Goal: Task Accomplishment & Management: Use online tool/utility

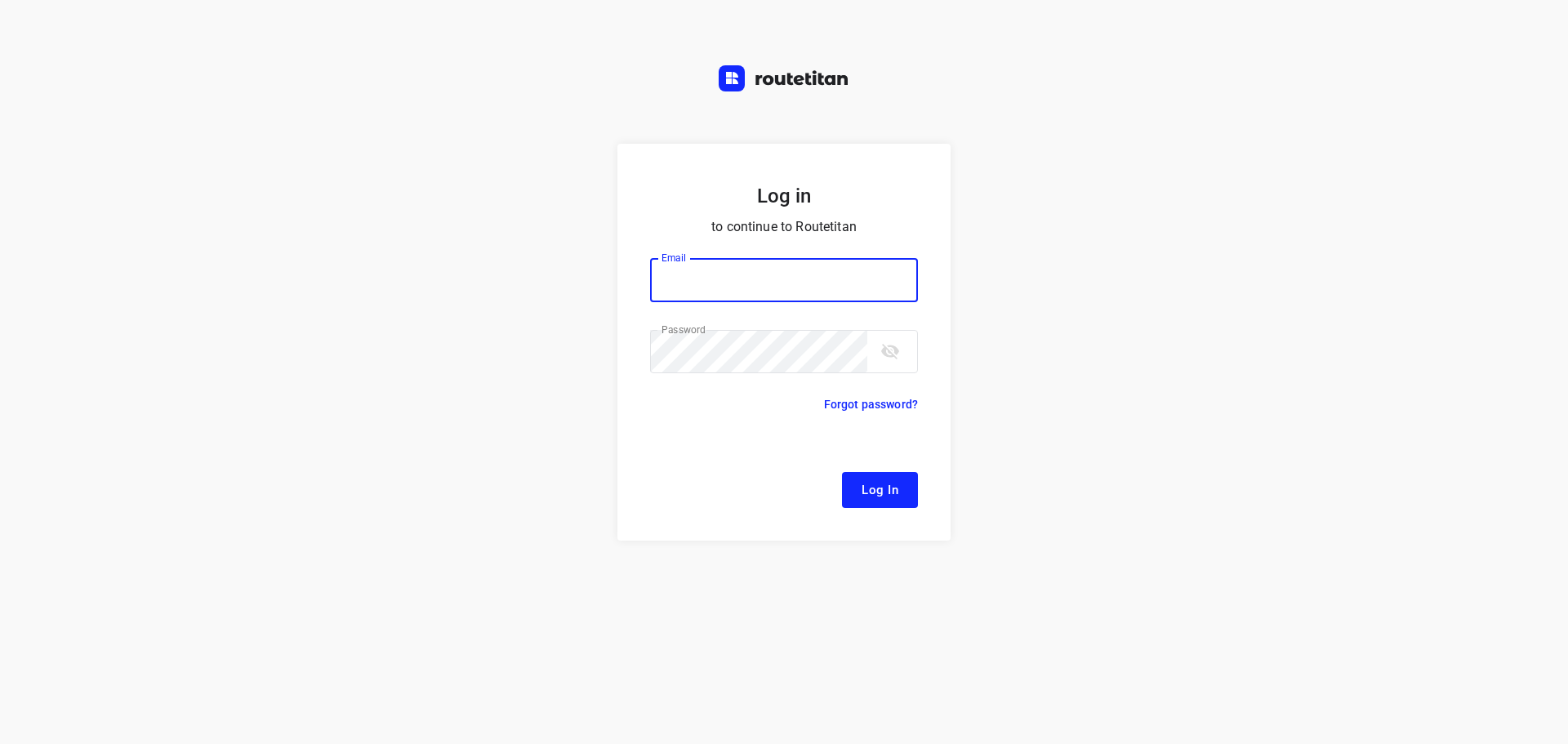
type input "[EMAIL_ADDRESS][DOMAIN_NAME]"
click at [863, 479] on span "Log In" at bounding box center [879, 490] width 37 height 21
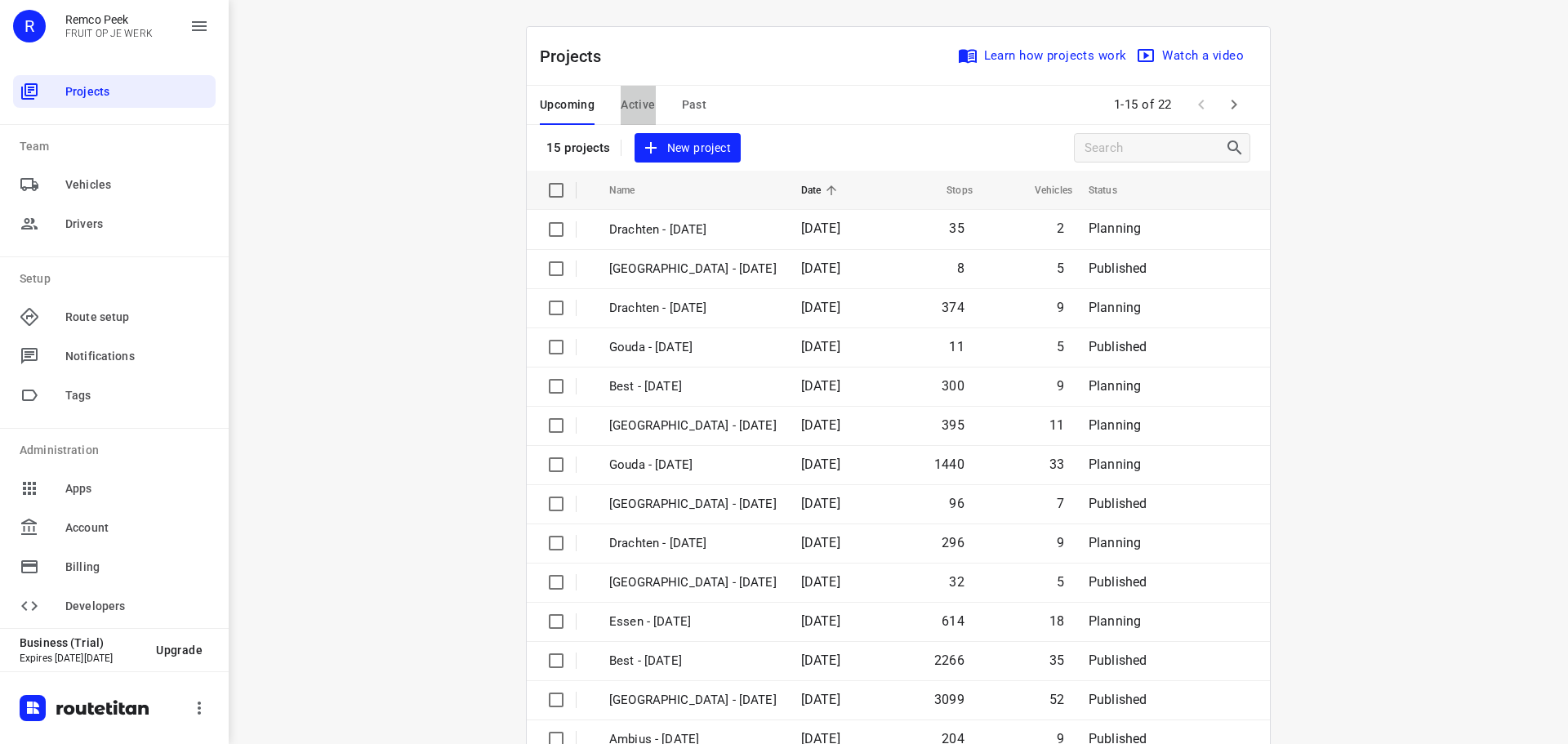
click at [630, 103] on span "Active" at bounding box center [638, 105] width 34 height 21
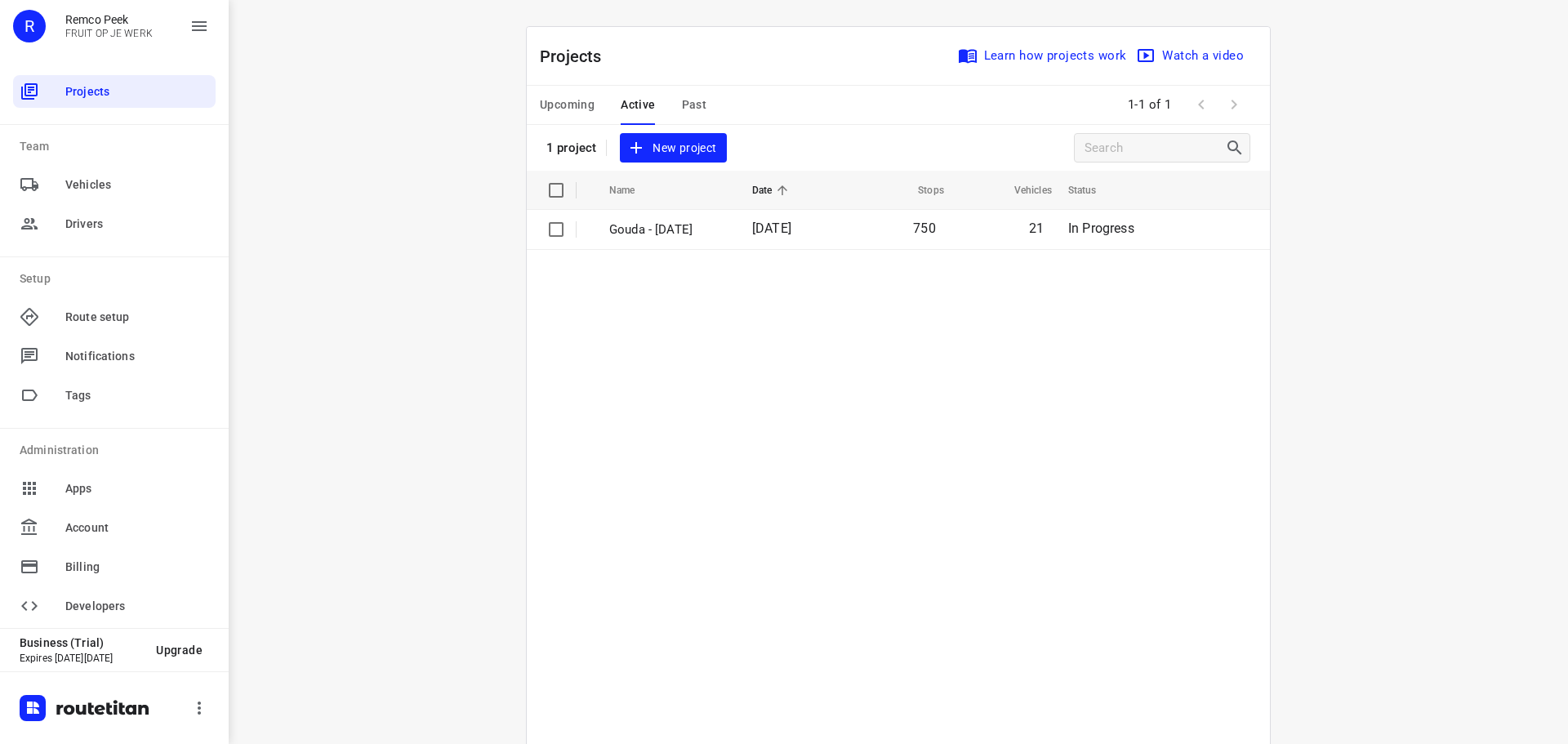
click at [539, 93] on button "Upcoming" at bounding box center [566, 106] width 55 height 39
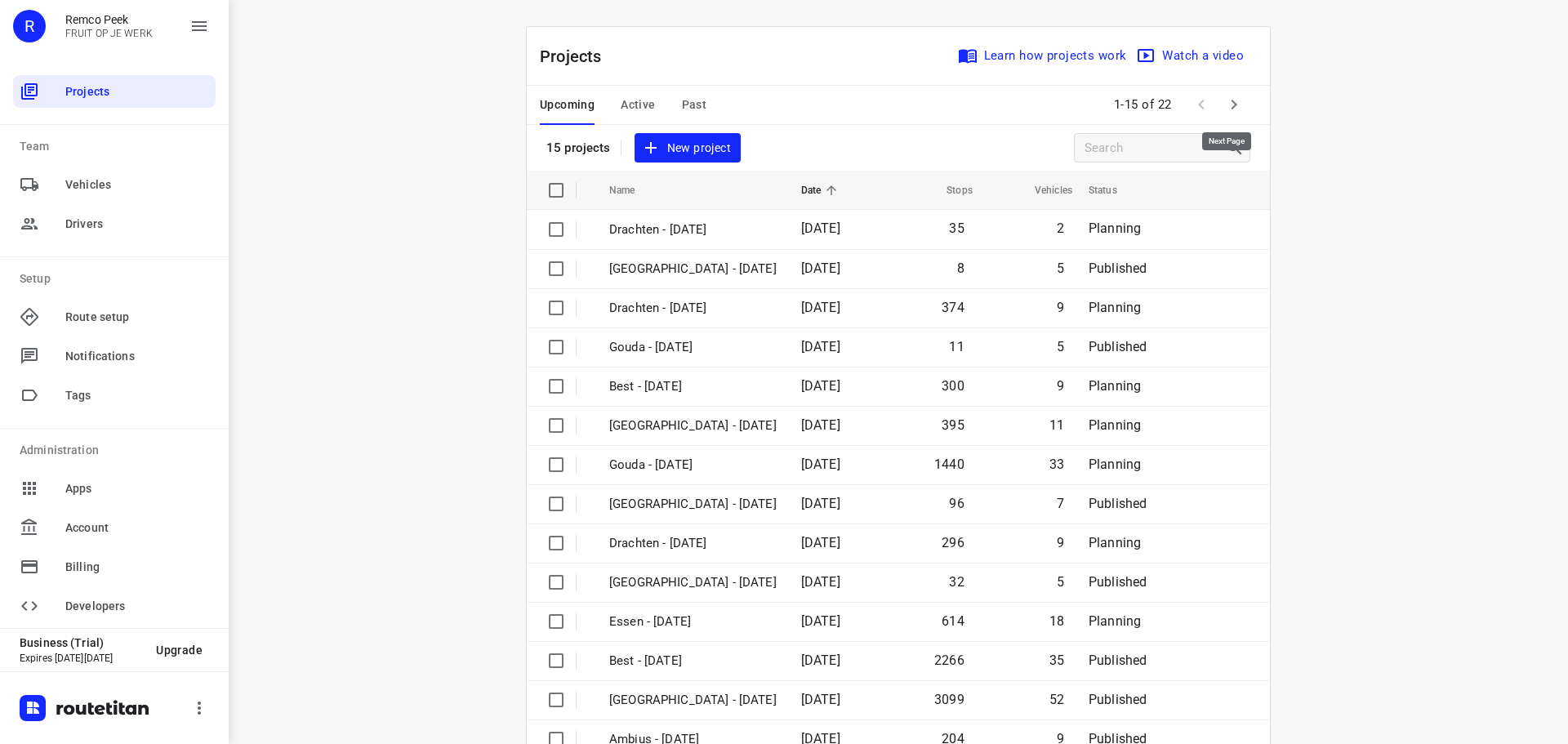
click at [1225, 109] on icon "button" at bounding box center [1233, 105] width 20 height 20
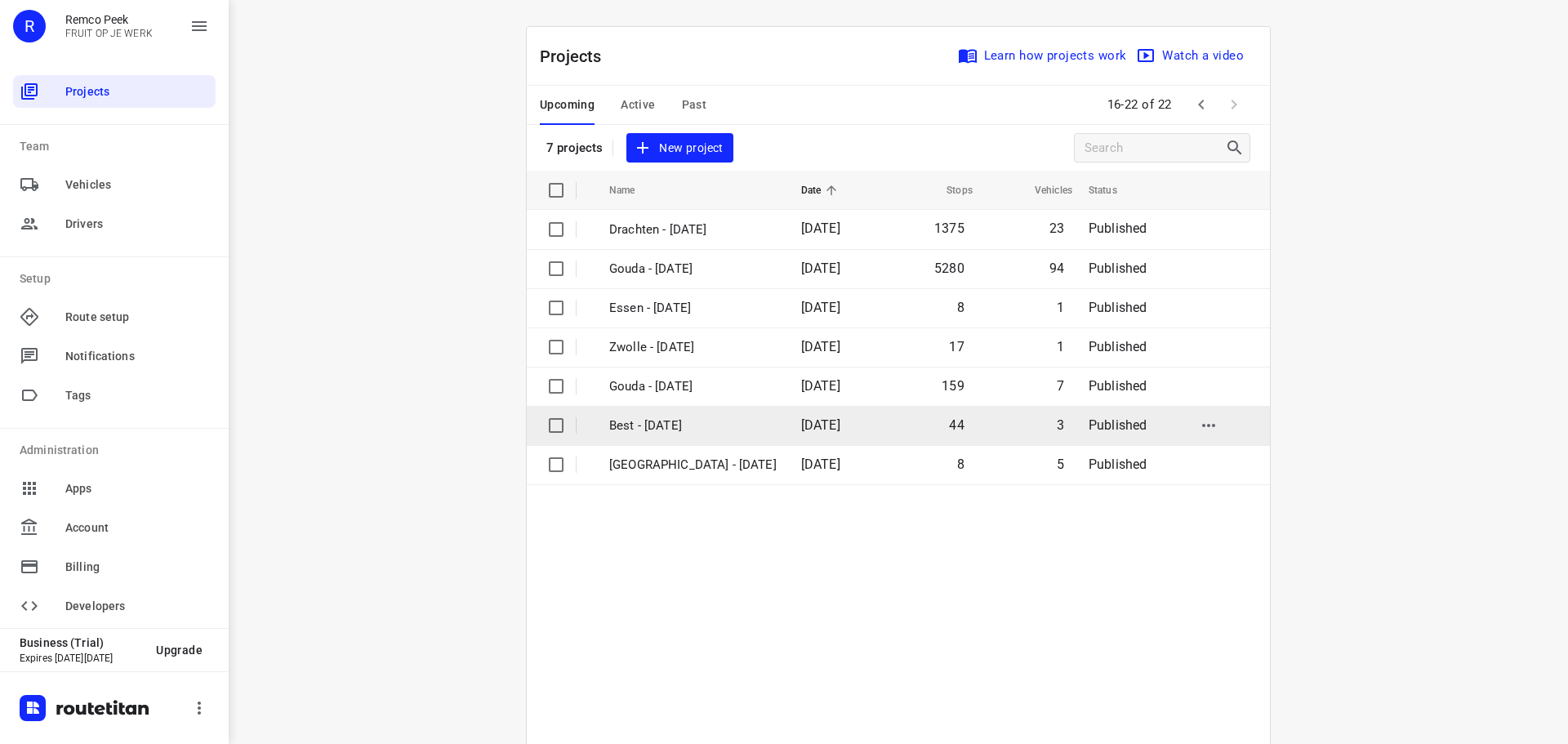
click at [752, 428] on p "Best - [DATE]" at bounding box center [692, 426] width 167 height 19
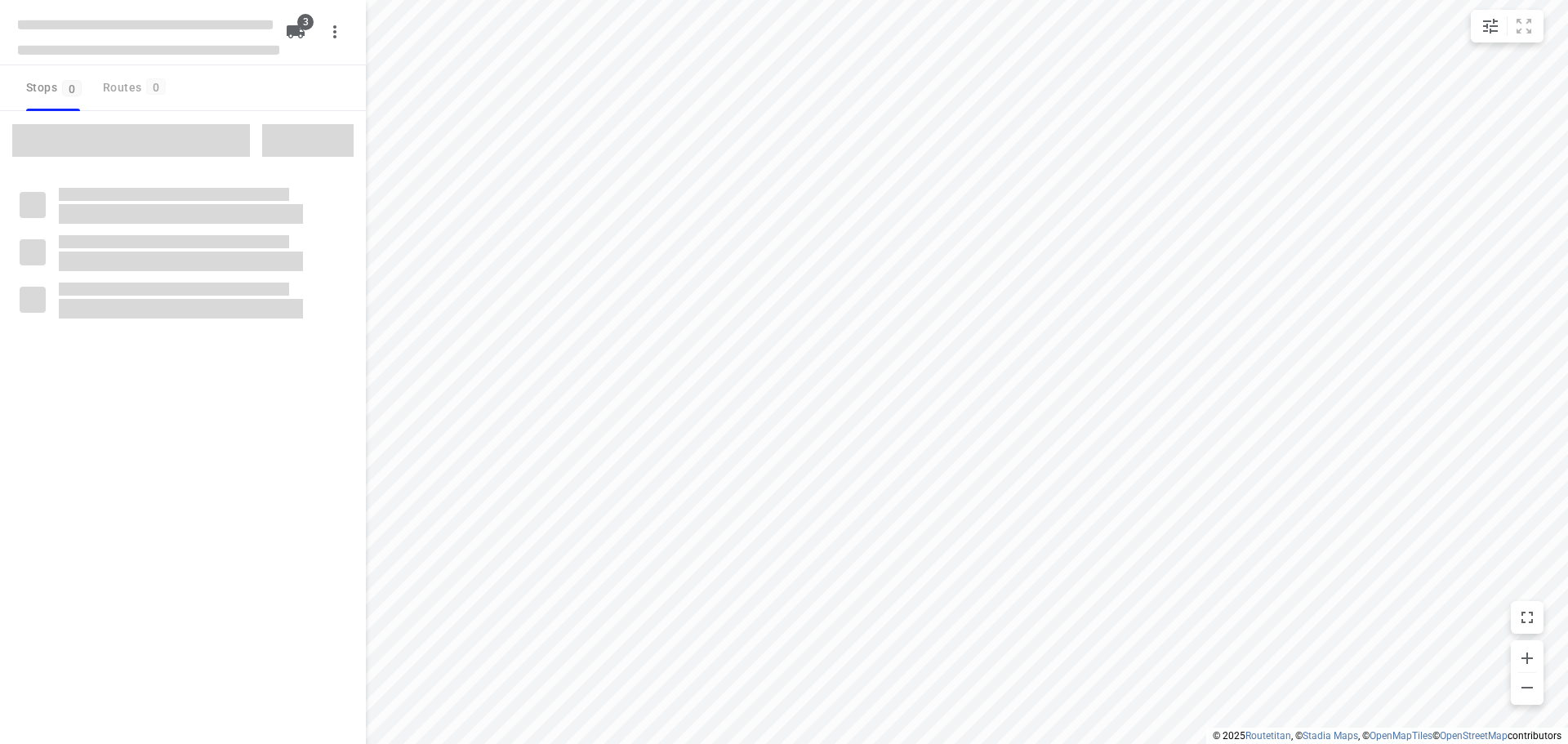
checkbox input "true"
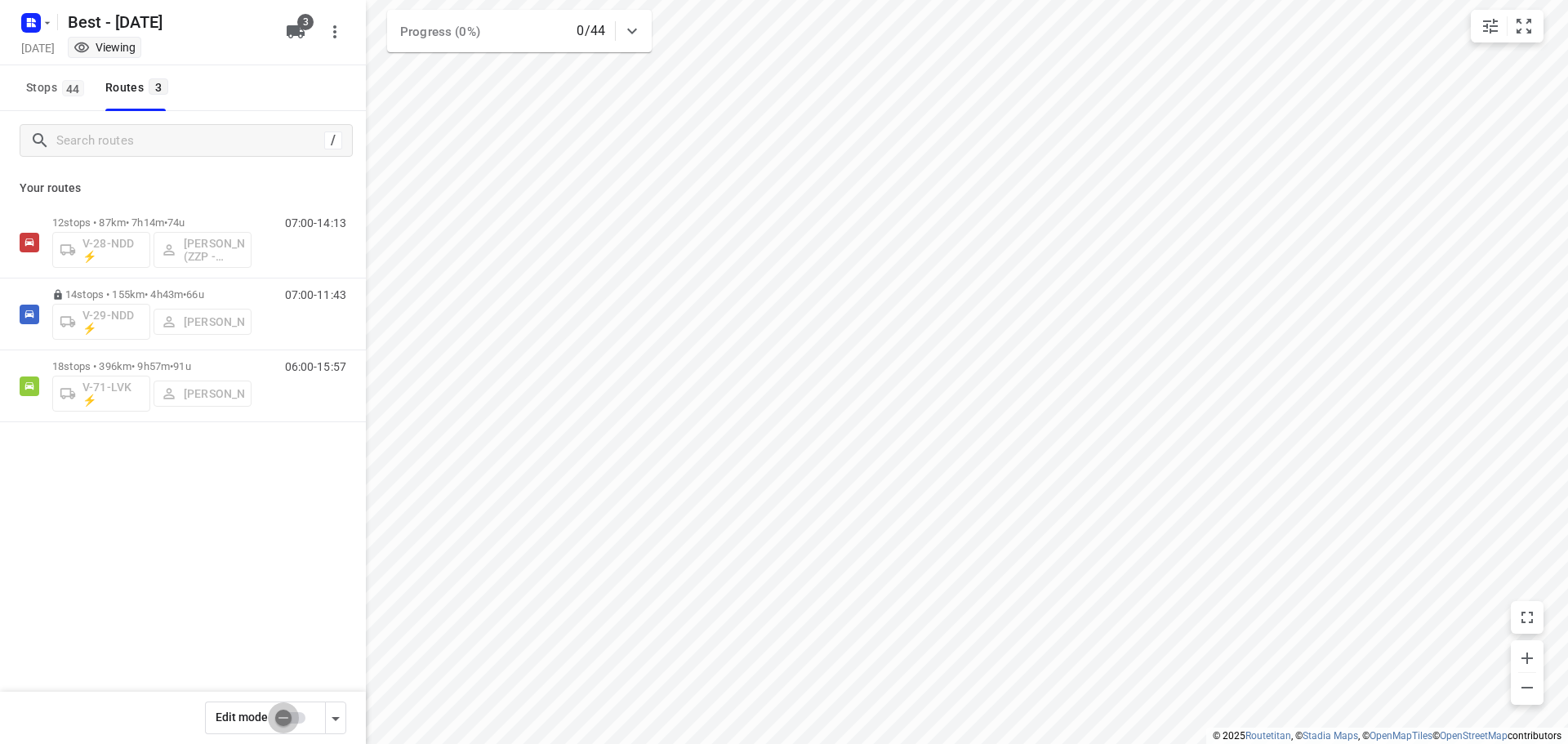
click at [277, 721] on input "checkbox" at bounding box center [284, 717] width 93 height 31
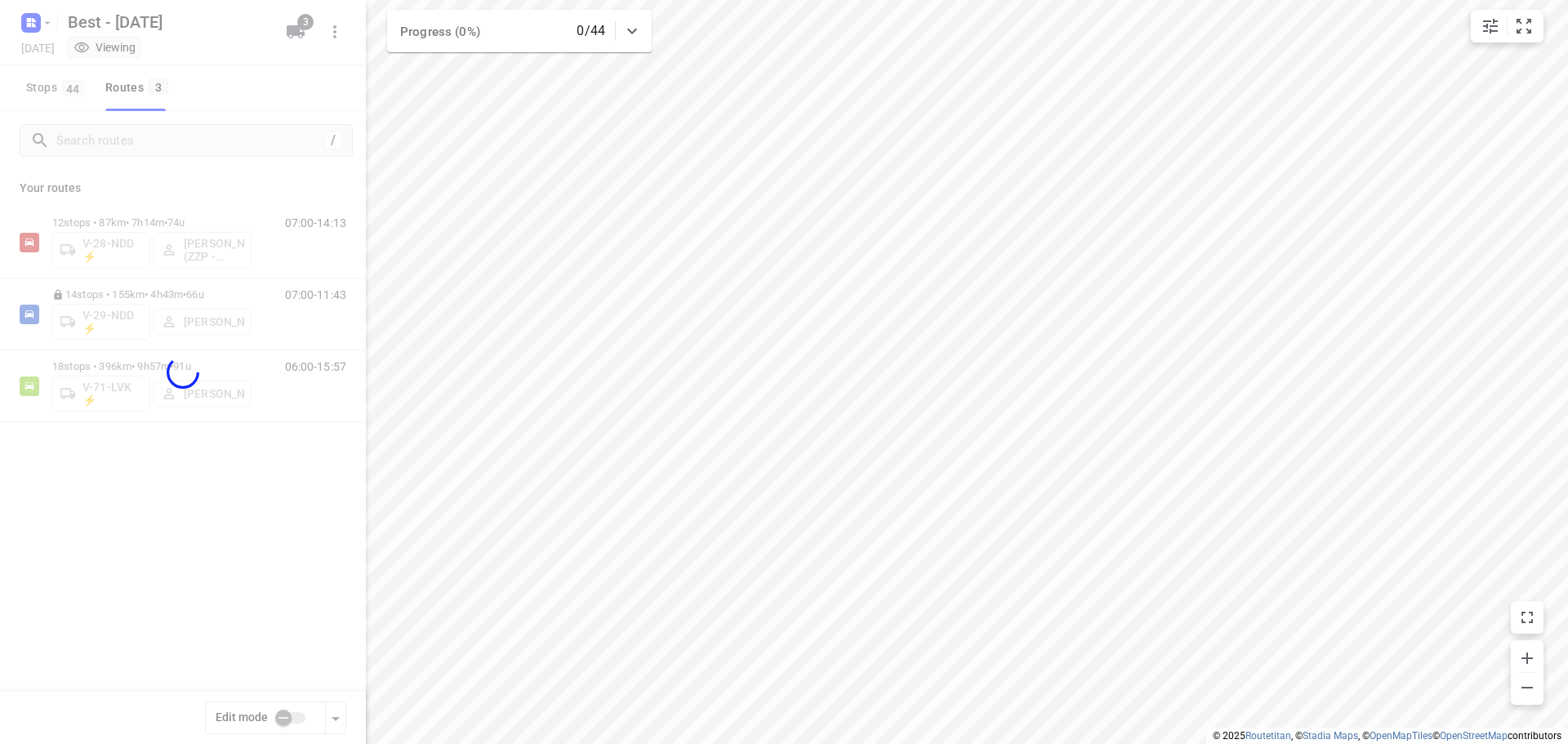
checkbox input "true"
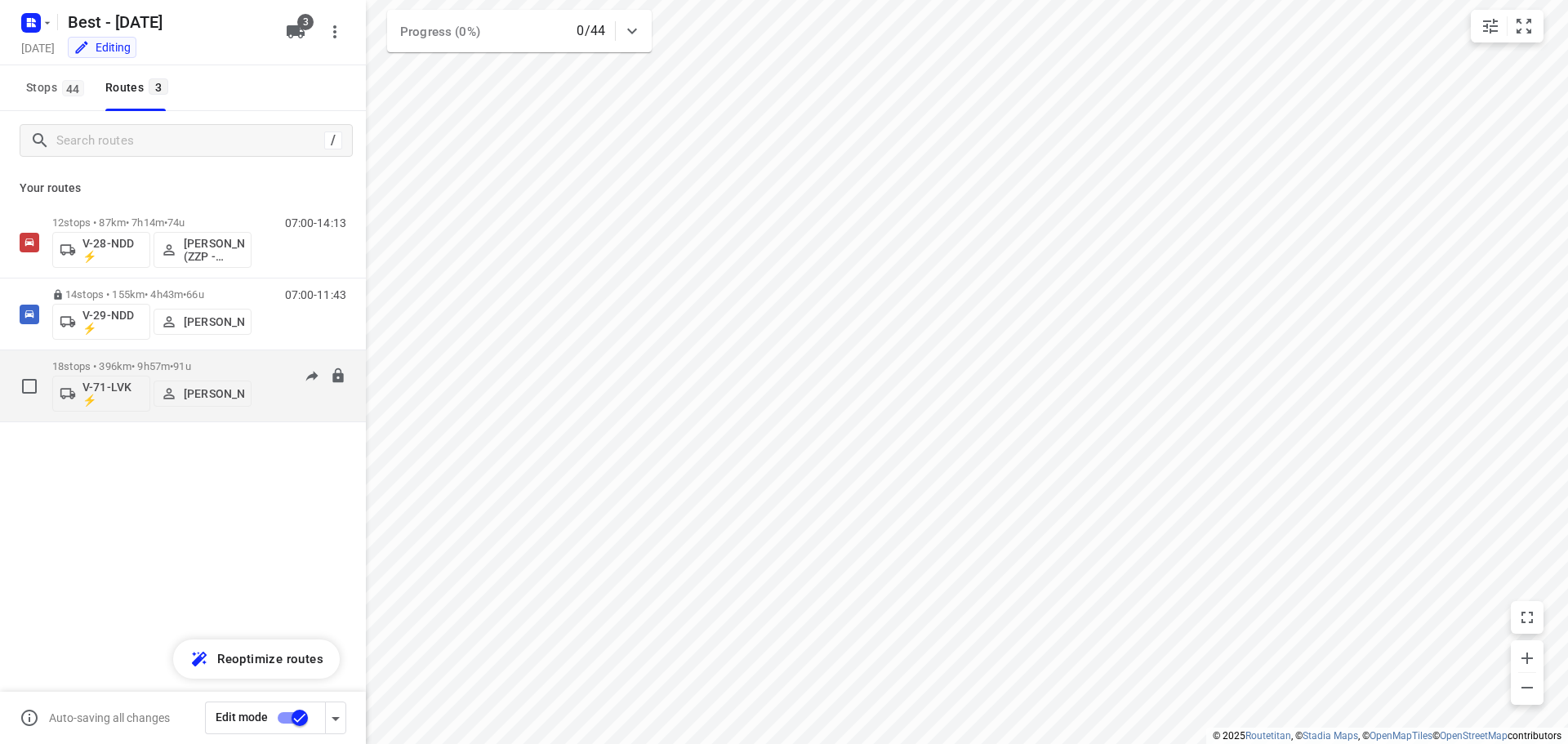
click at [150, 360] on p "18 stops • 396km • 9h57m • 91u" at bounding box center [151, 367] width 199 height 13
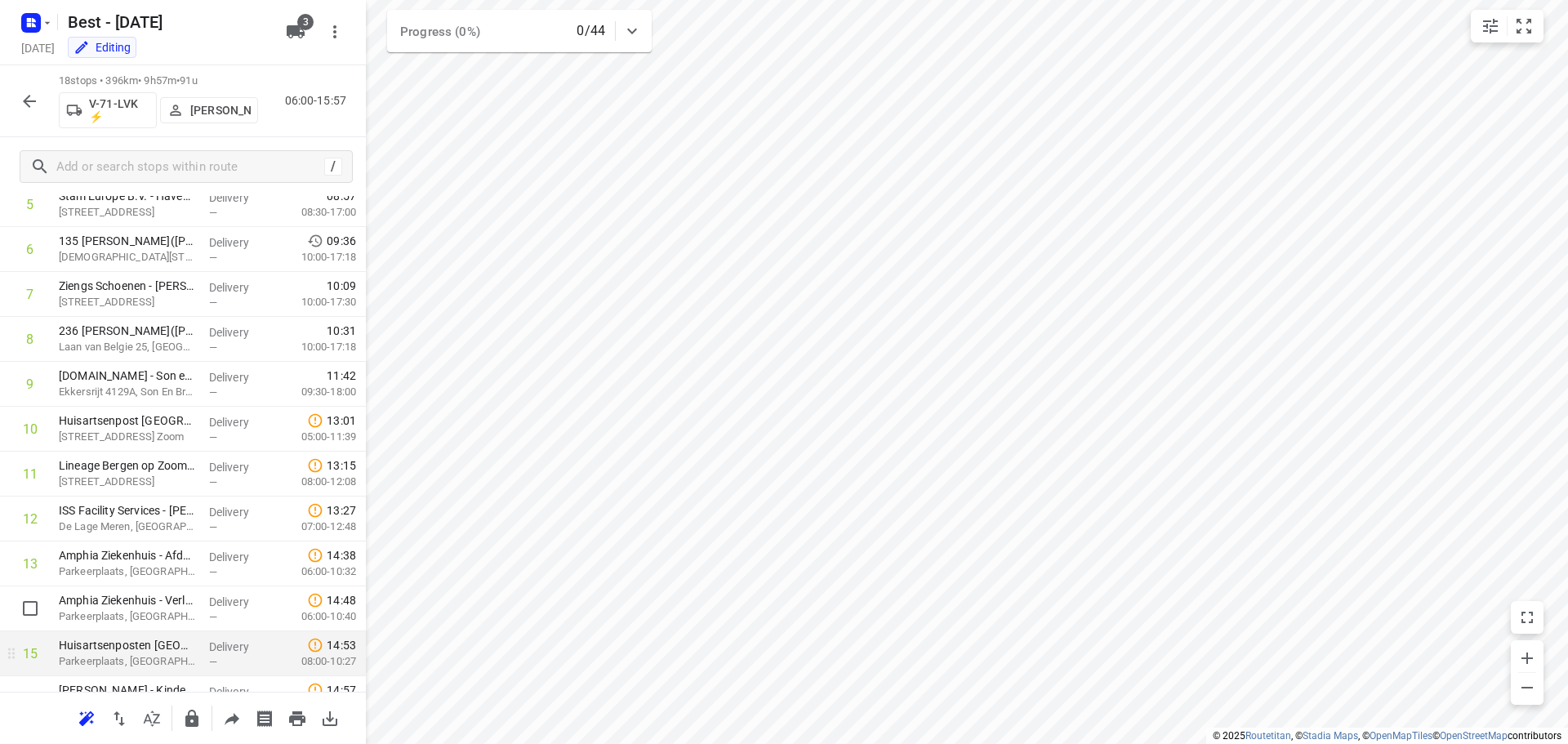
scroll to position [439, 0]
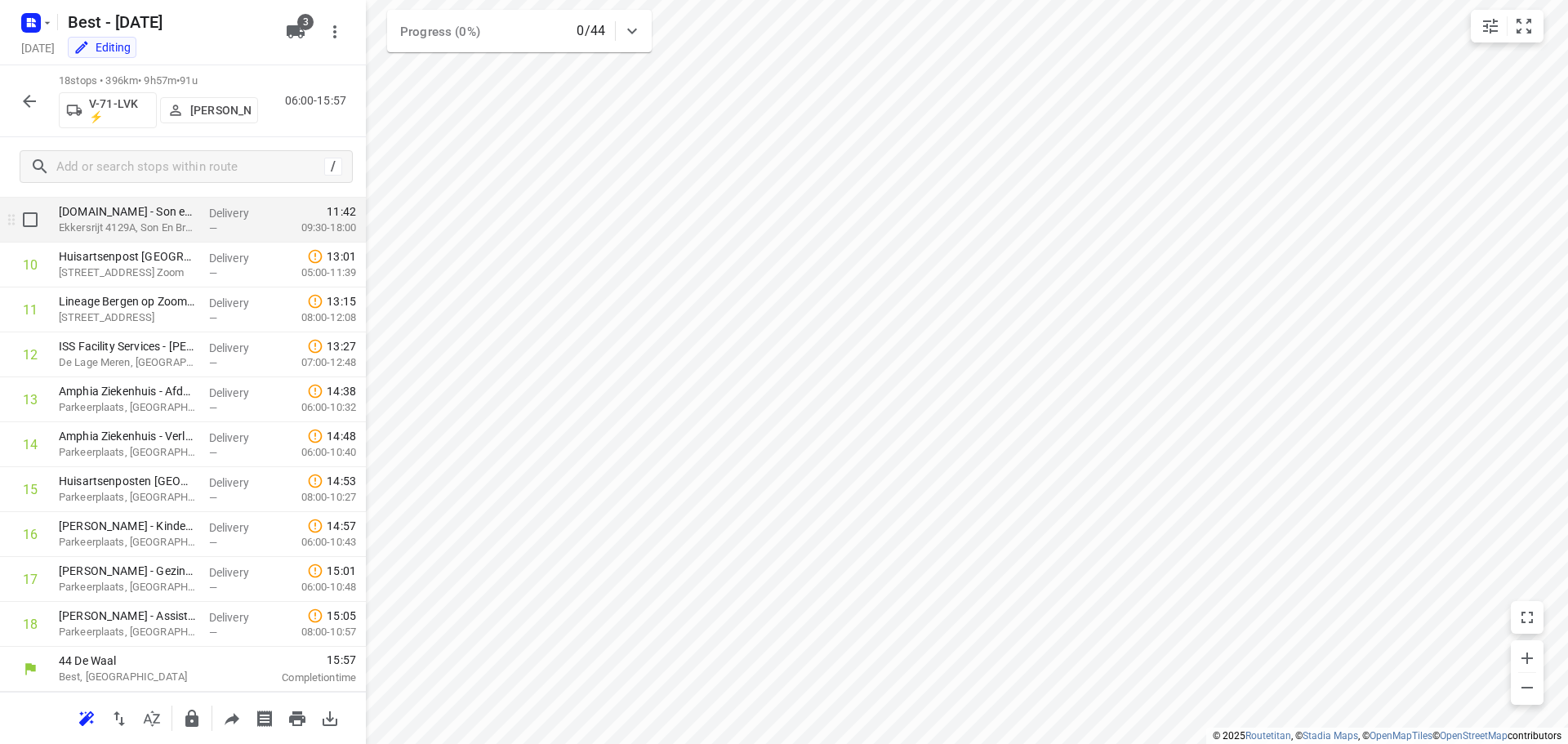
click at [35, 236] on div at bounding box center [26, 220] width 52 height 45
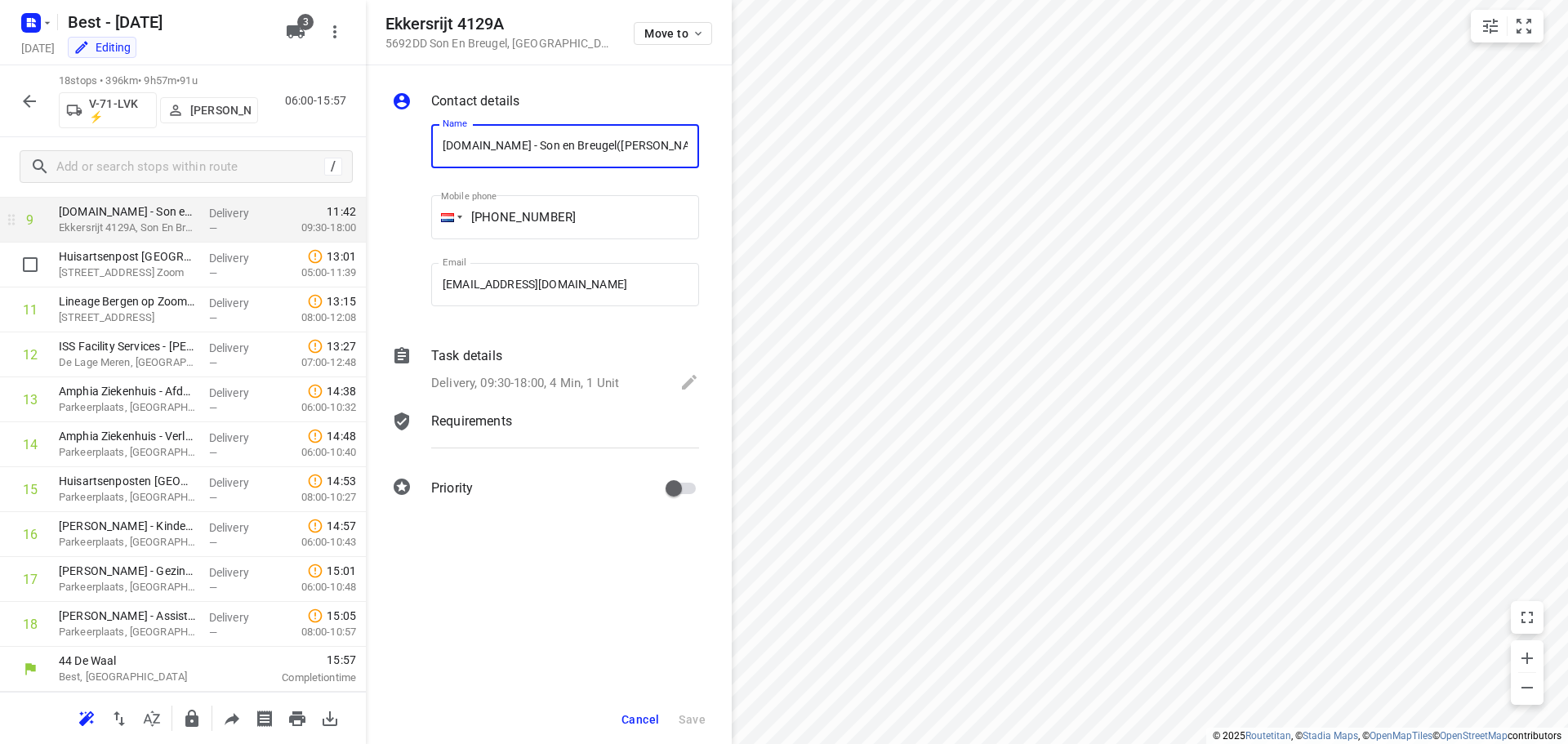
scroll to position [0, 28]
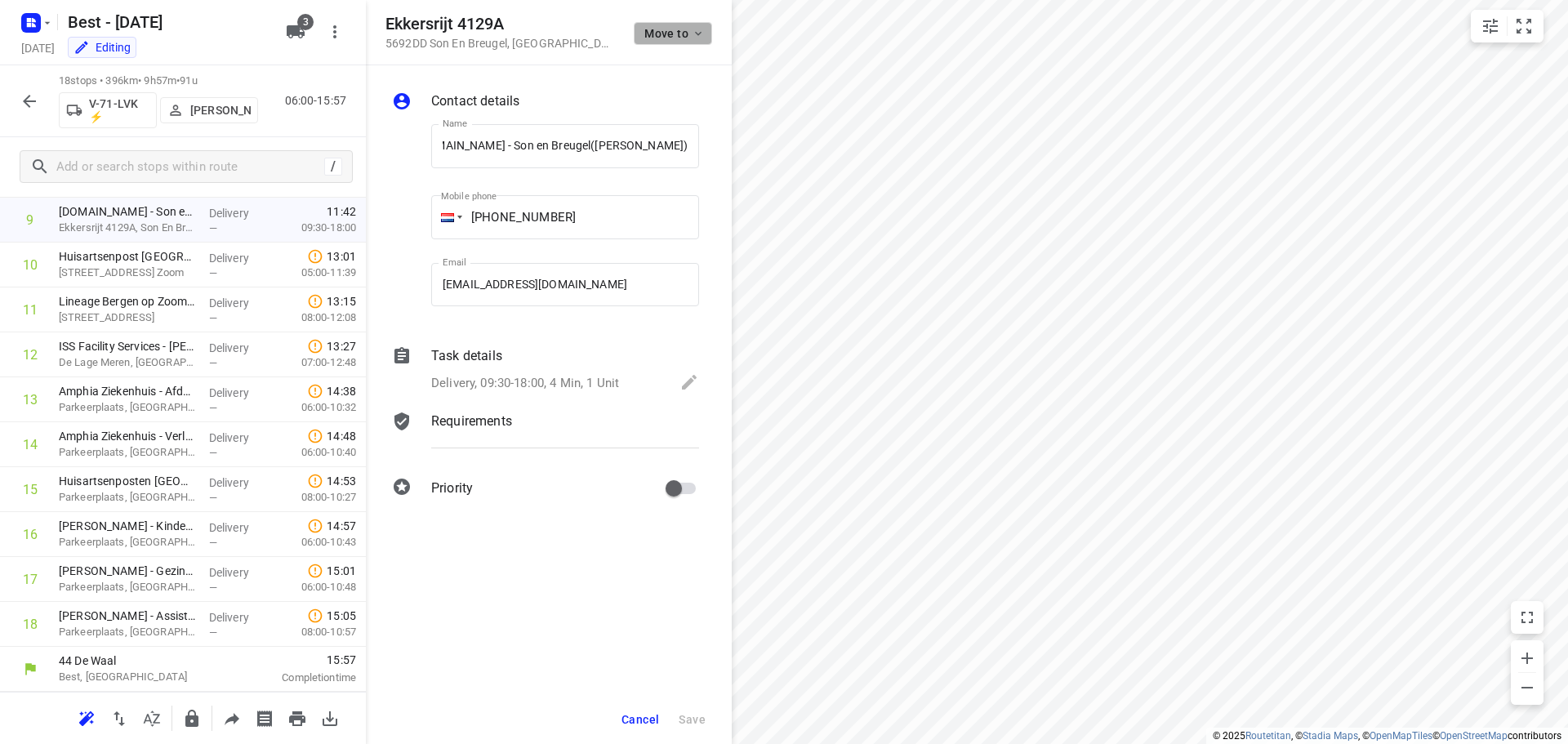
click at [664, 27] on span "Move to" at bounding box center [674, 33] width 61 height 13
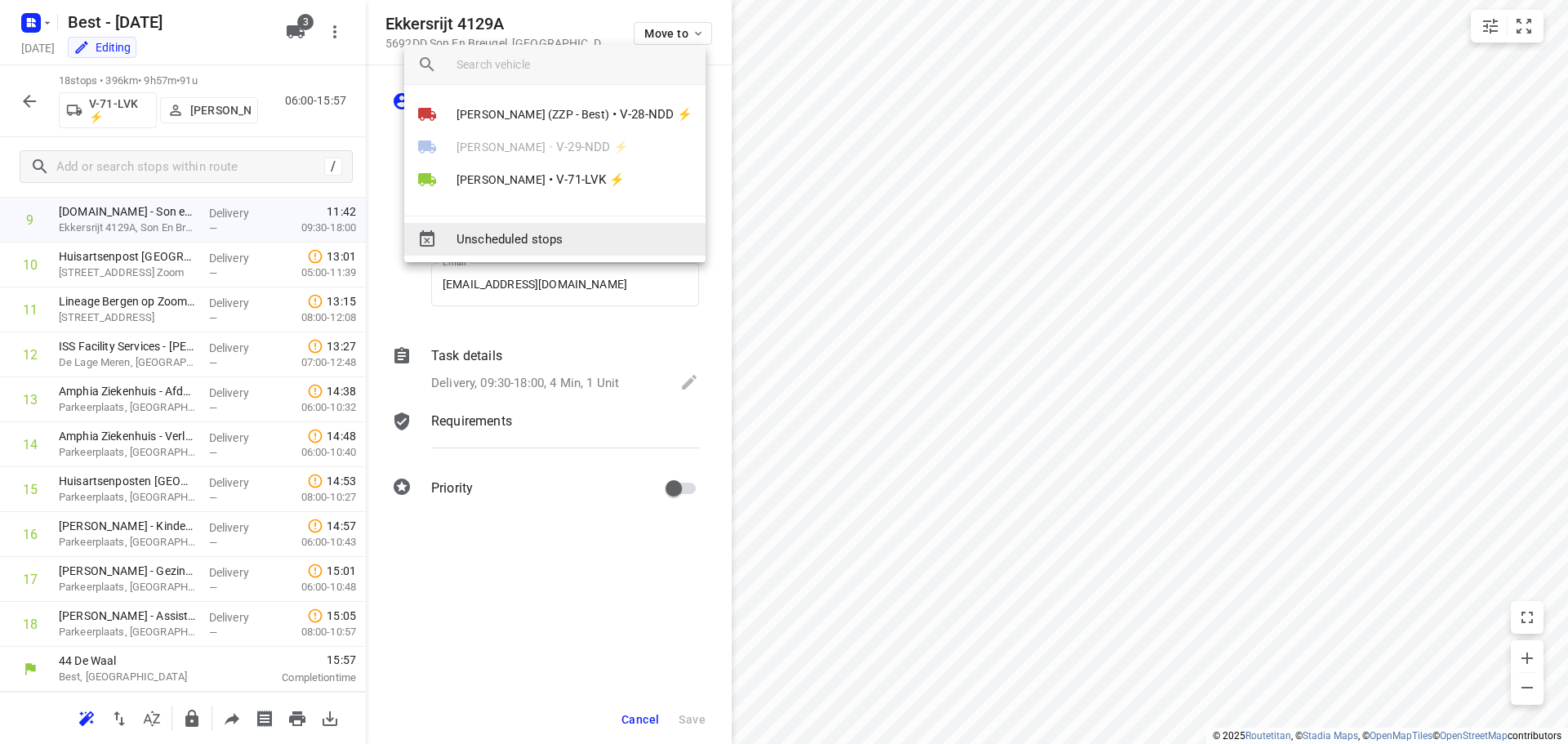
click at [546, 235] on span "Unscheduled stops" at bounding box center [574, 239] width 236 height 19
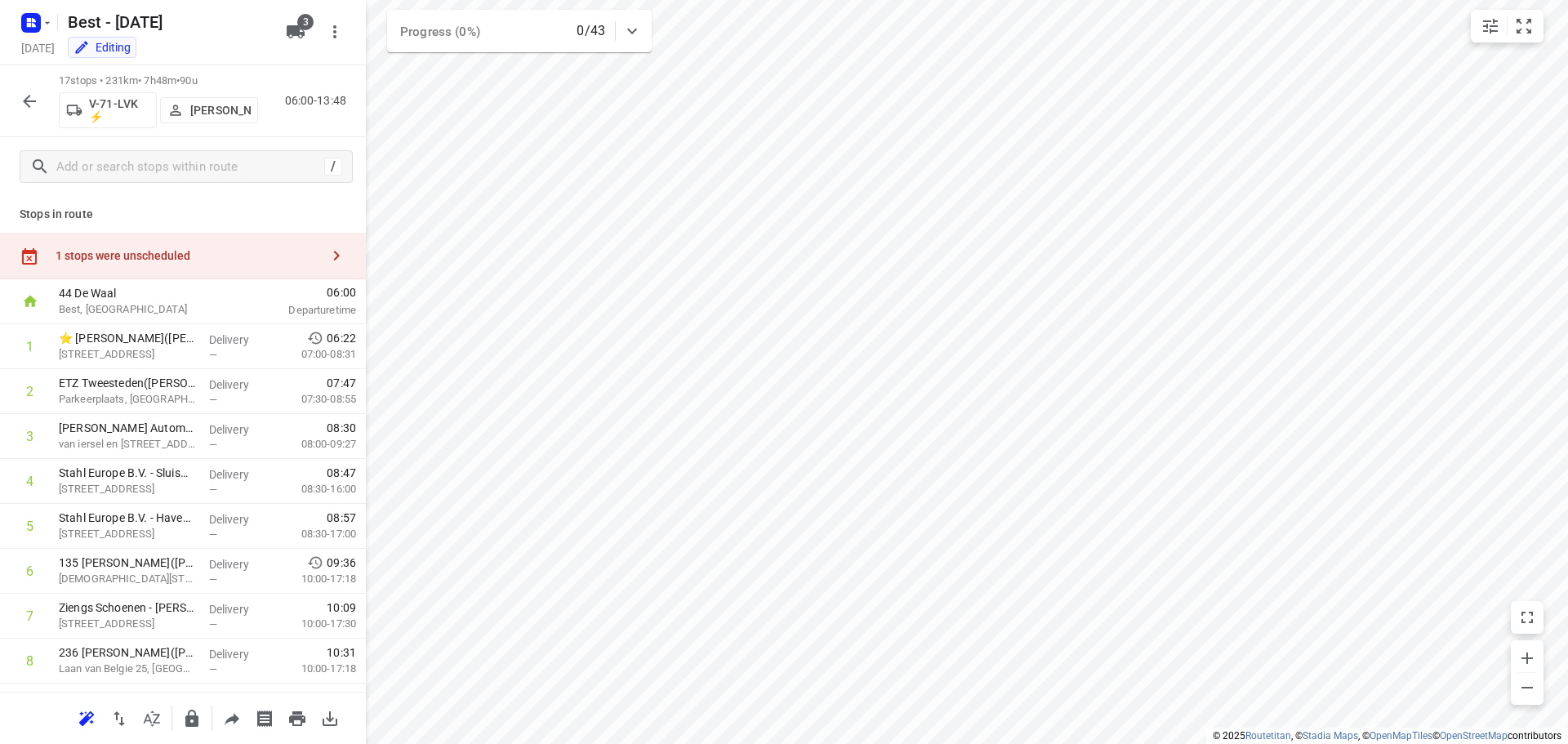
click at [21, 98] on icon "button" at bounding box center [30, 101] width 20 height 20
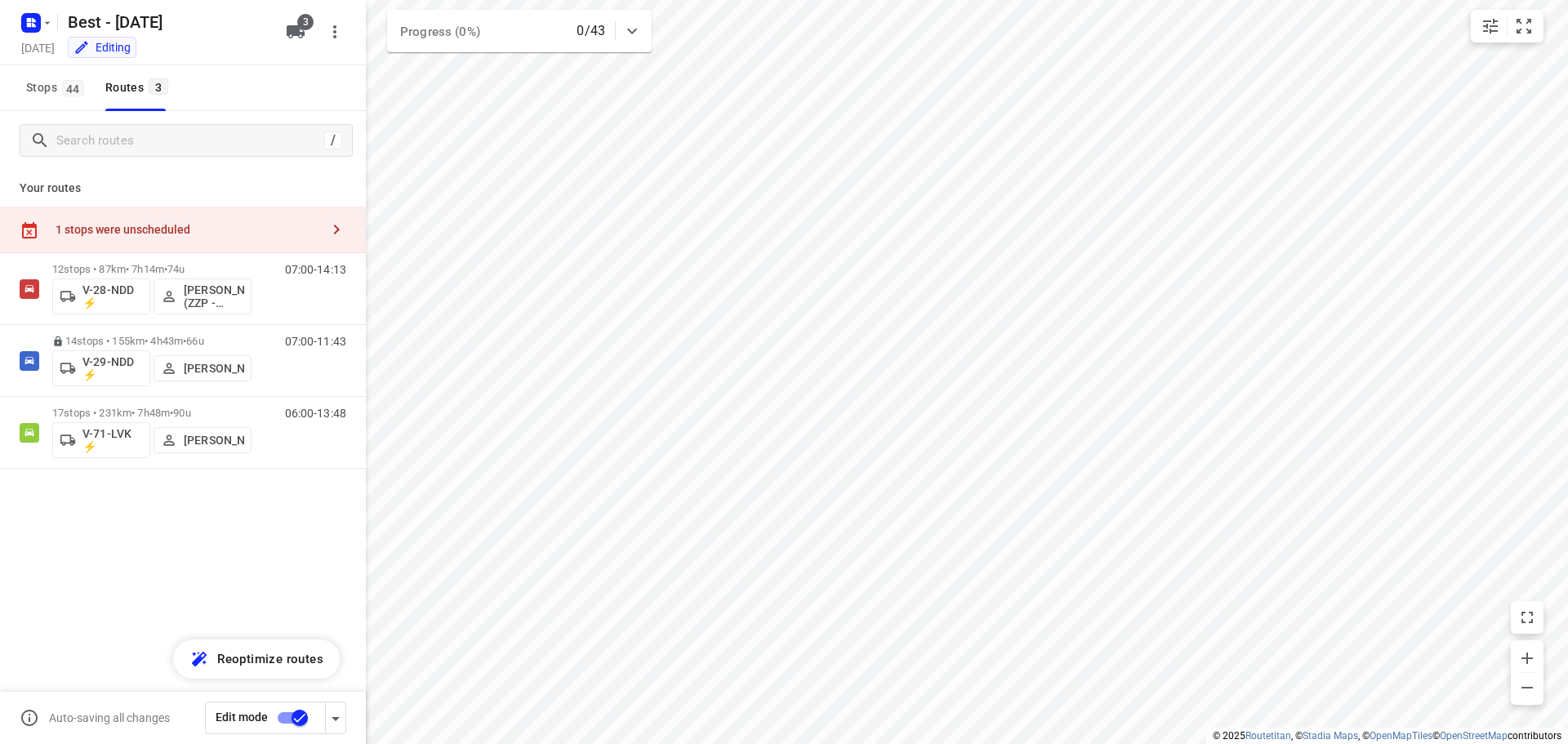
click at [216, 233] on div "1 stops were unscheduled" at bounding box center [188, 229] width 265 height 13
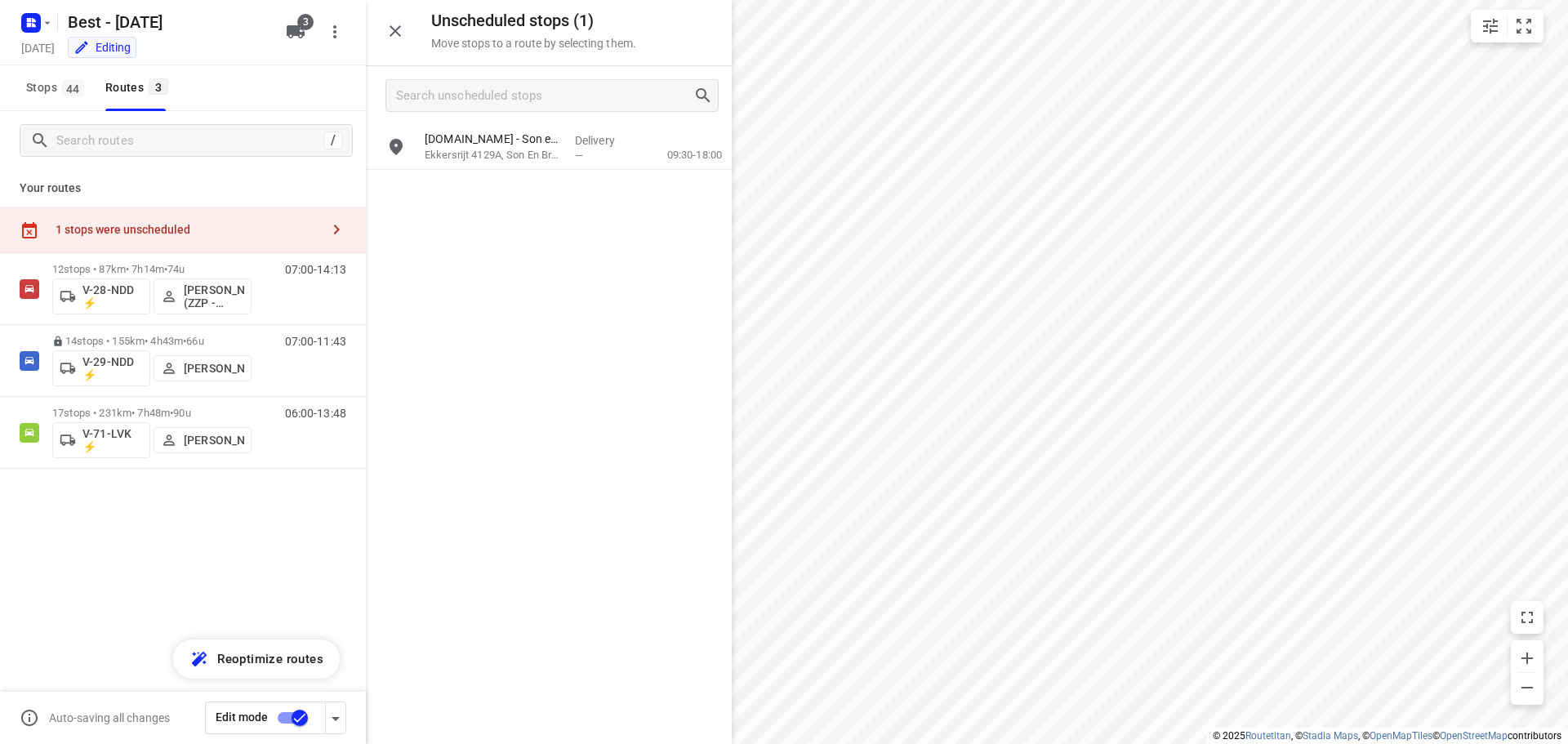
click at [450, 182] on div "[DOMAIN_NAME] - Son en Breugel([PERSON_NAME]) Ekkersrijt 4129A, Son En Breugel …" at bounding box center [548, 434] width 366 height 617
click at [469, 166] on div "[DOMAIN_NAME] - Son en Breugel([PERSON_NAME]) Ekkersrijt 4129A, Son En Breugel" at bounding box center [493, 148] width 150 height 45
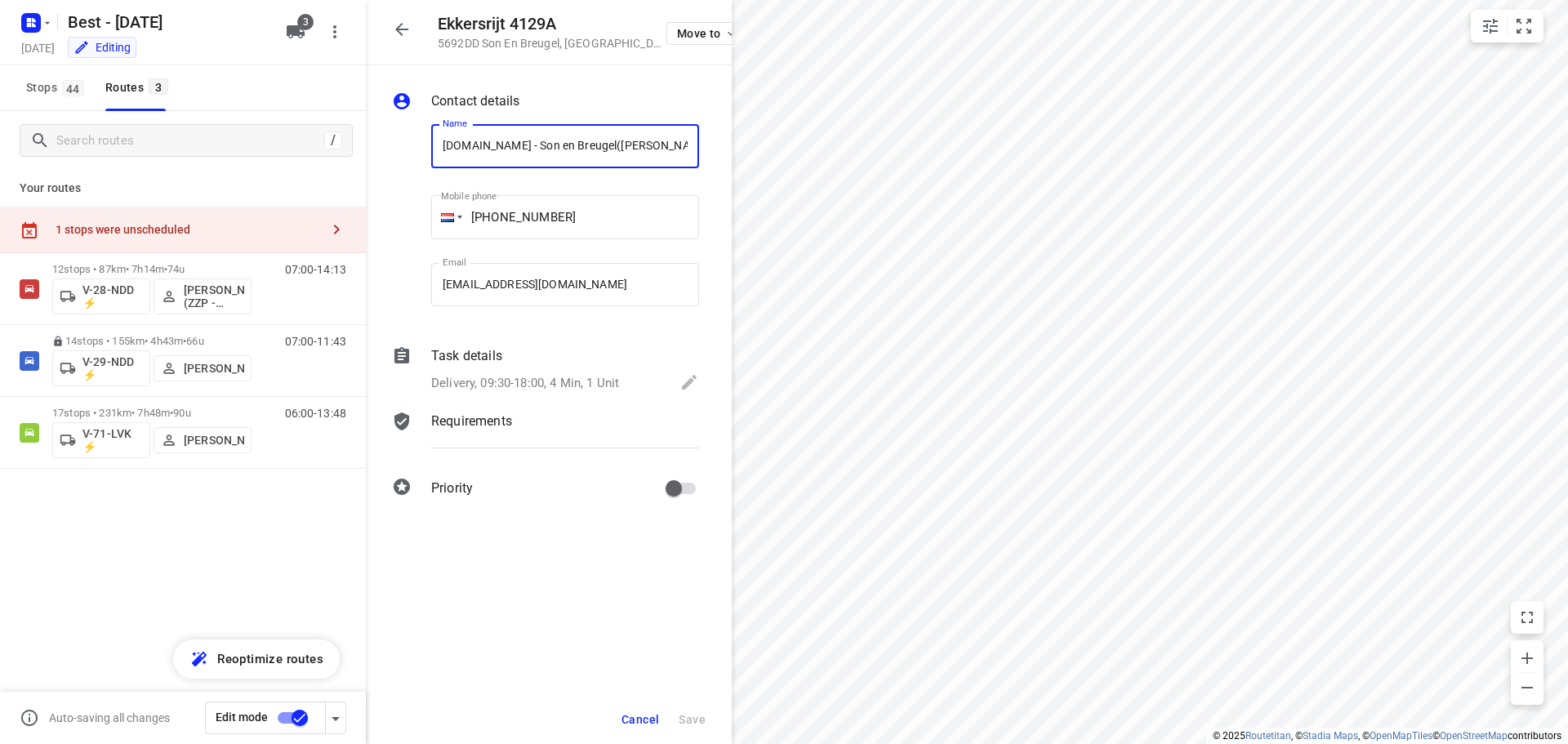
scroll to position [0, 28]
click at [537, 385] on p "Delivery, 09:30-18:00, 4 Min, 1 Unit" at bounding box center [525, 383] width 188 height 19
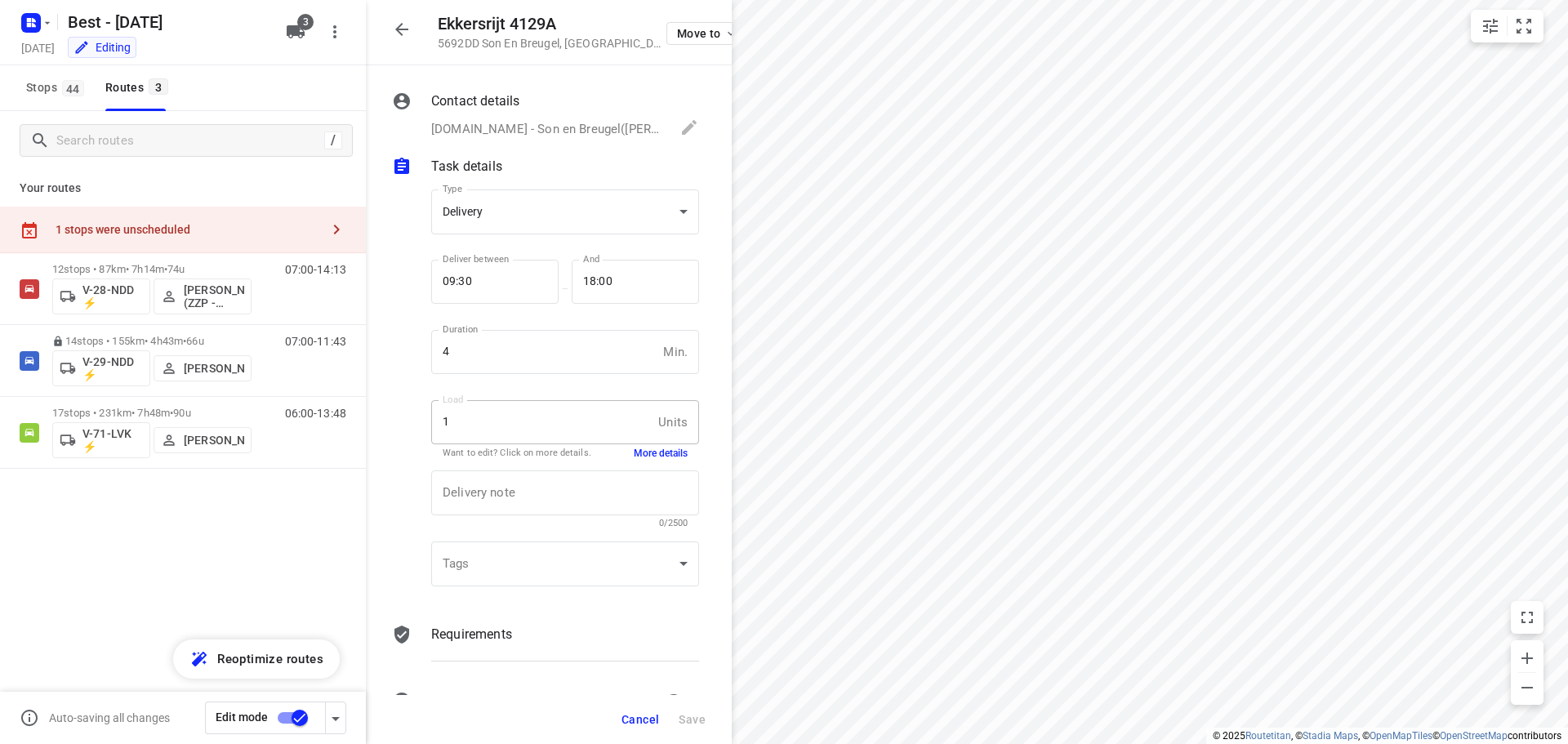
click at [641, 453] on button "More details" at bounding box center [660, 453] width 54 height 14
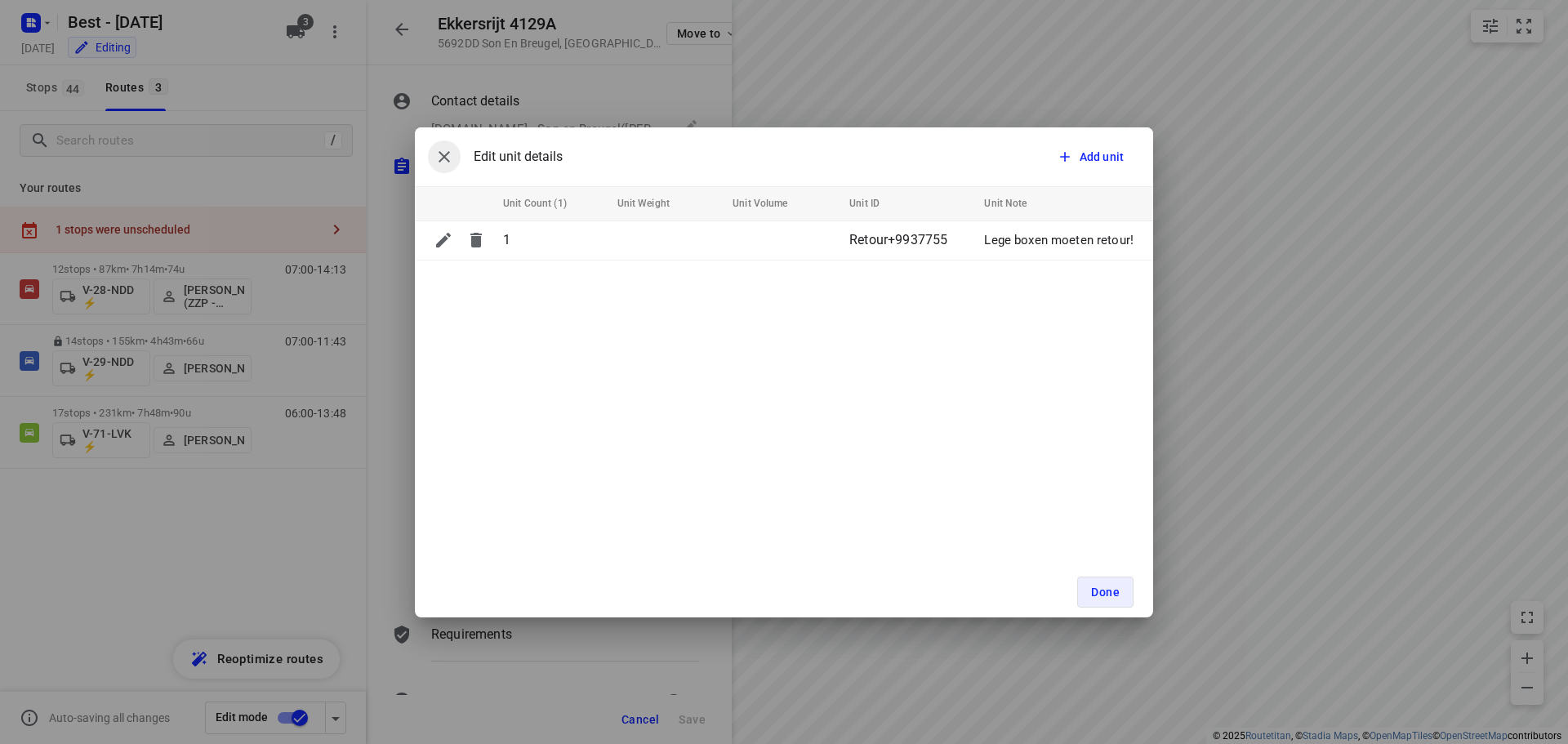
click at [454, 164] on button "button" at bounding box center [444, 156] width 33 height 33
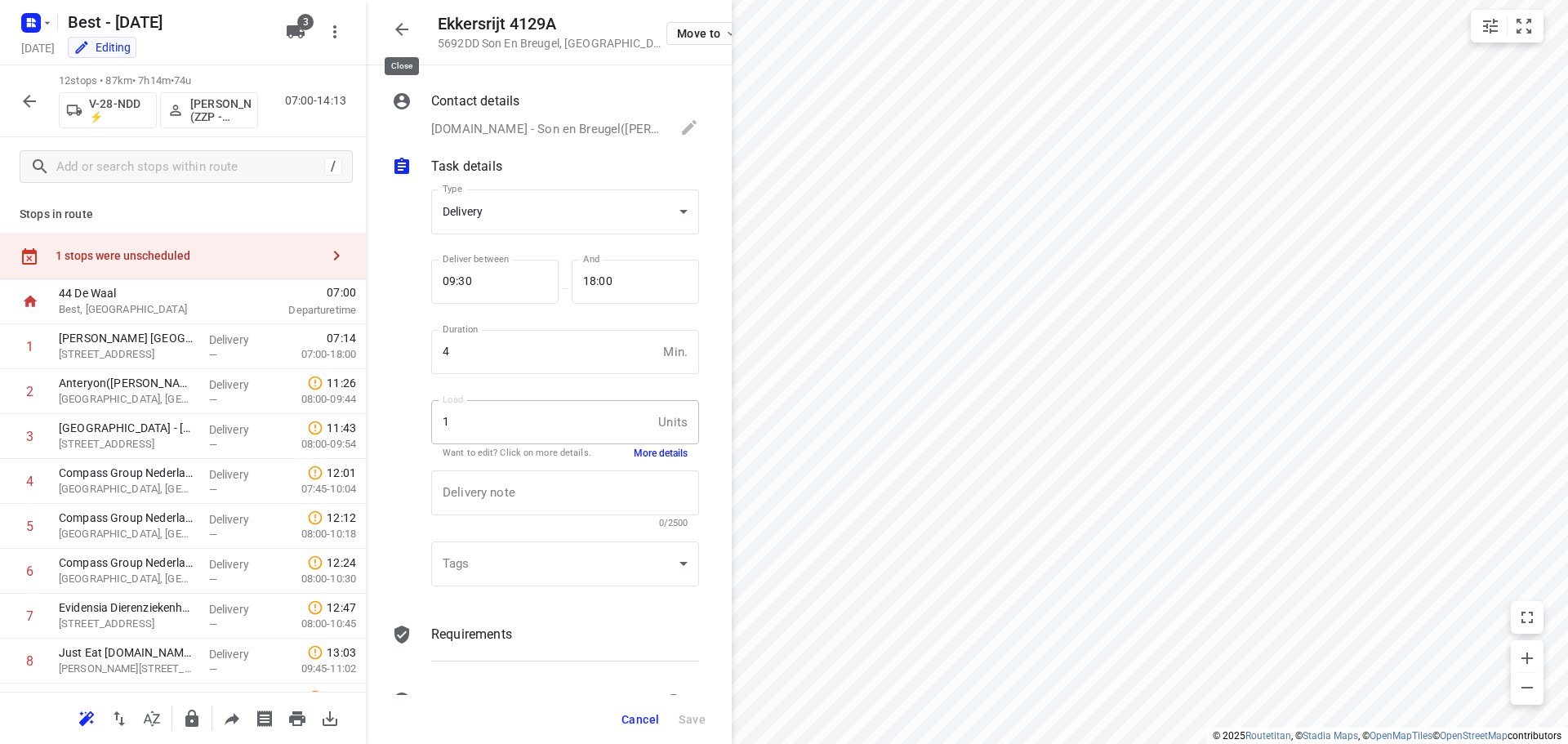
click at [388, 33] on button "button" at bounding box center [402, 30] width 33 height 33
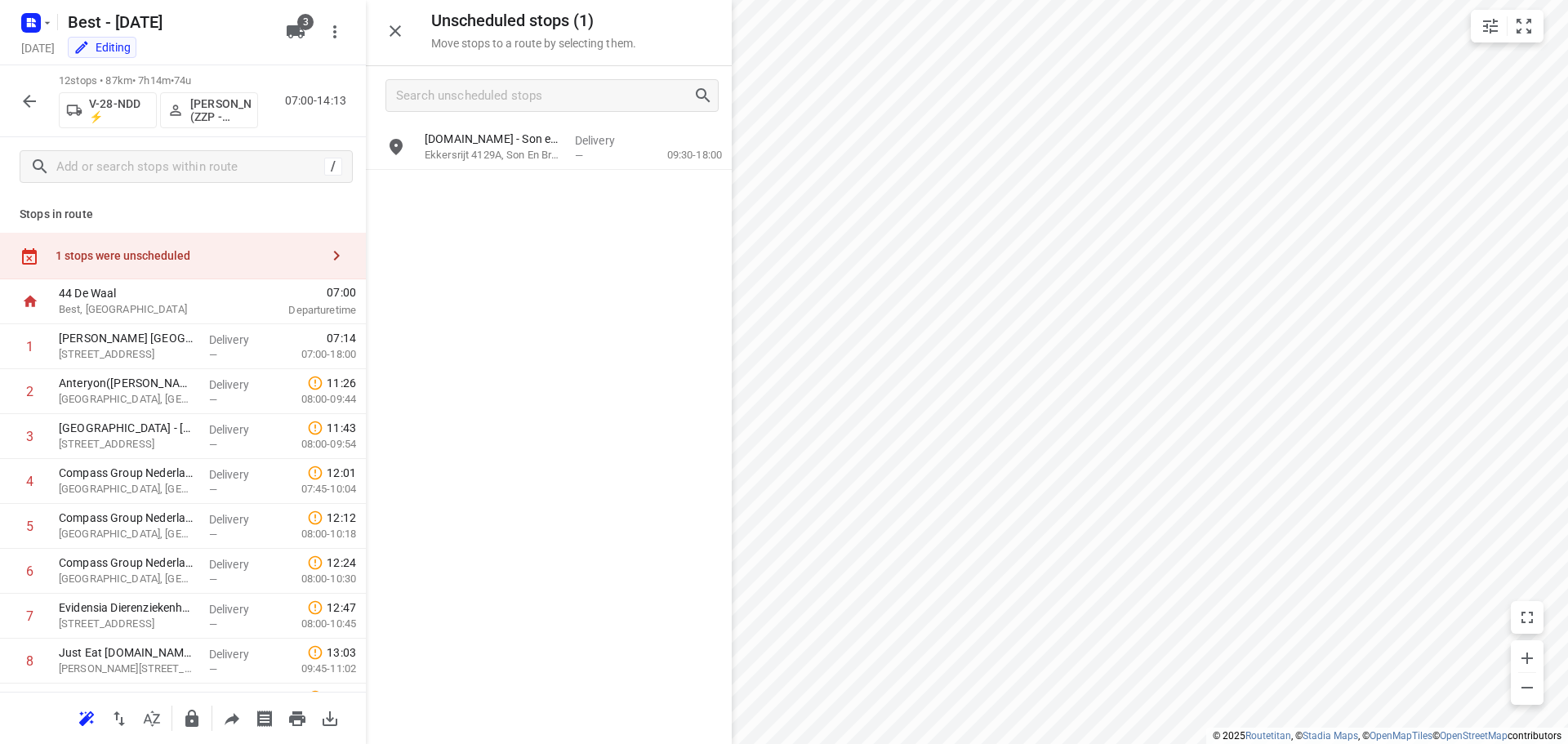
click at [419, 27] on div "Unscheduled stops ( 1 ) Move stops to a route by selecting them." at bounding box center [548, 33] width 366 height 66
click at [409, 26] on button "button" at bounding box center [395, 30] width 33 height 33
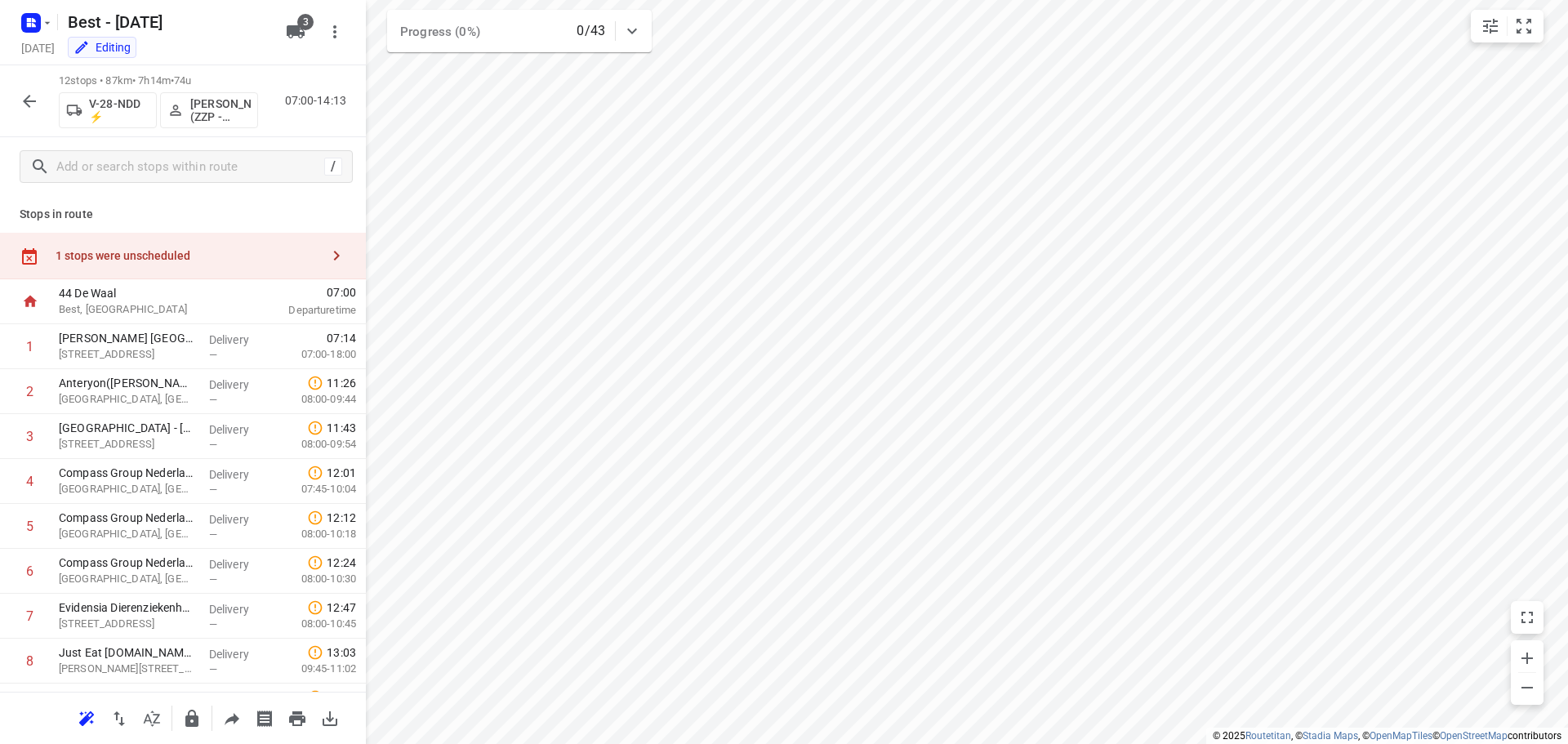
click at [330, 247] on icon "button" at bounding box center [336, 256] width 20 height 20
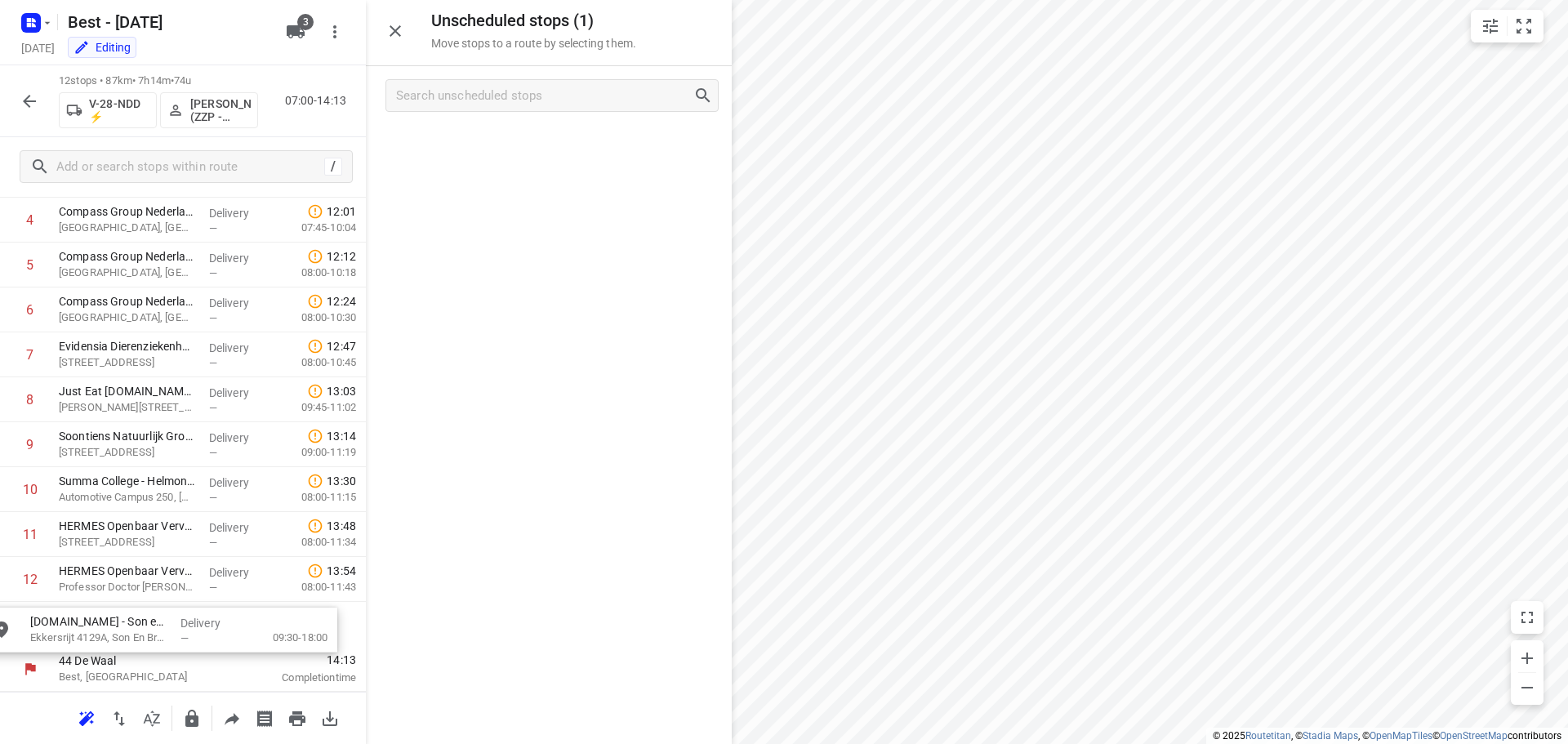
drag, startPoint x: 488, startPoint y: 150, endPoint x: 93, endPoint y: 617, distance: 611.6
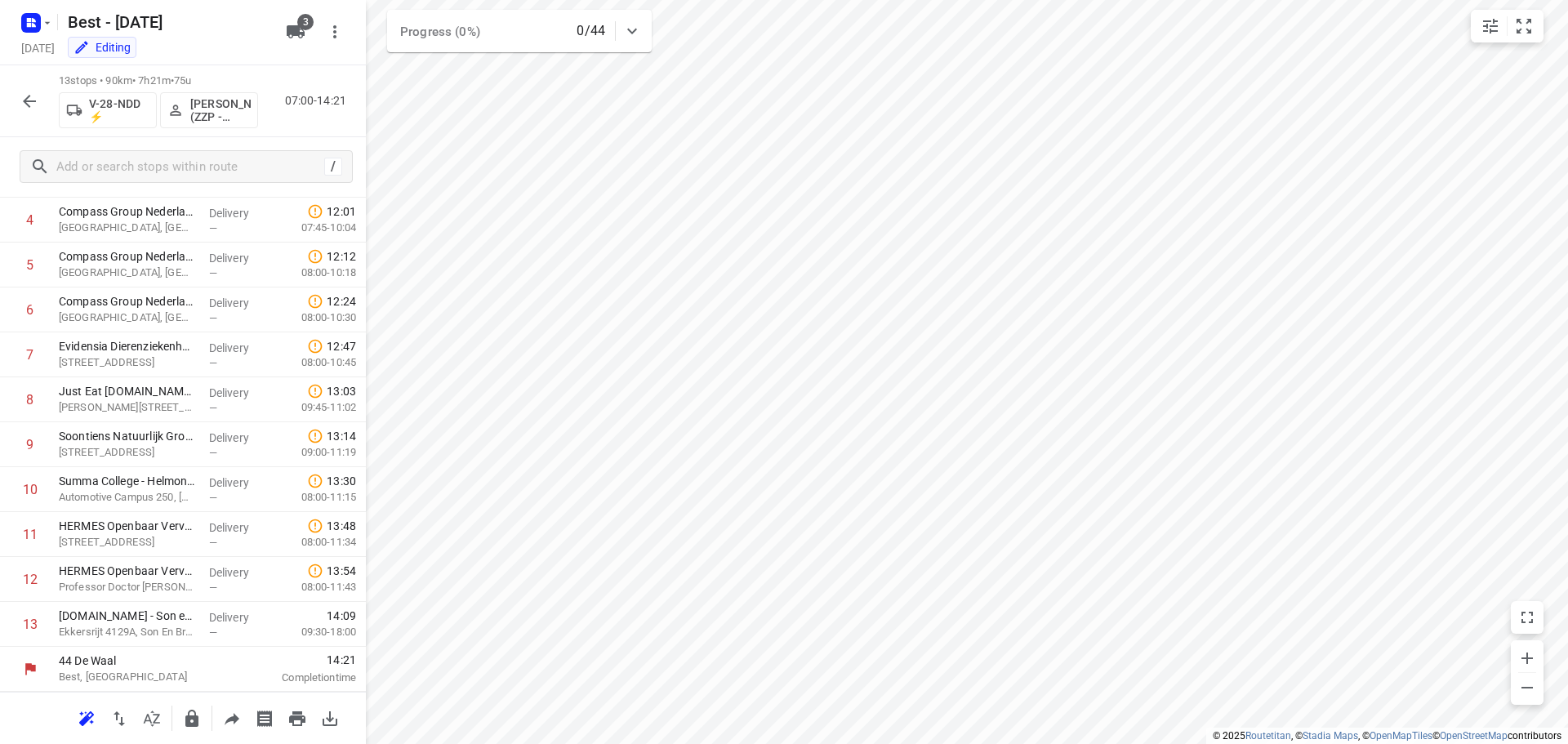
scroll to position [215, 0]
click at [13, 80] on div "13 stops • 90km • 7h21m • 75u V-28-NDD ⚡ [PERSON_NAME] (ZZP - Best) 07:00-14:21" at bounding box center [182, 101] width 366 height 72
click at [40, 106] on button "button" at bounding box center [30, 101] width 33 height 33
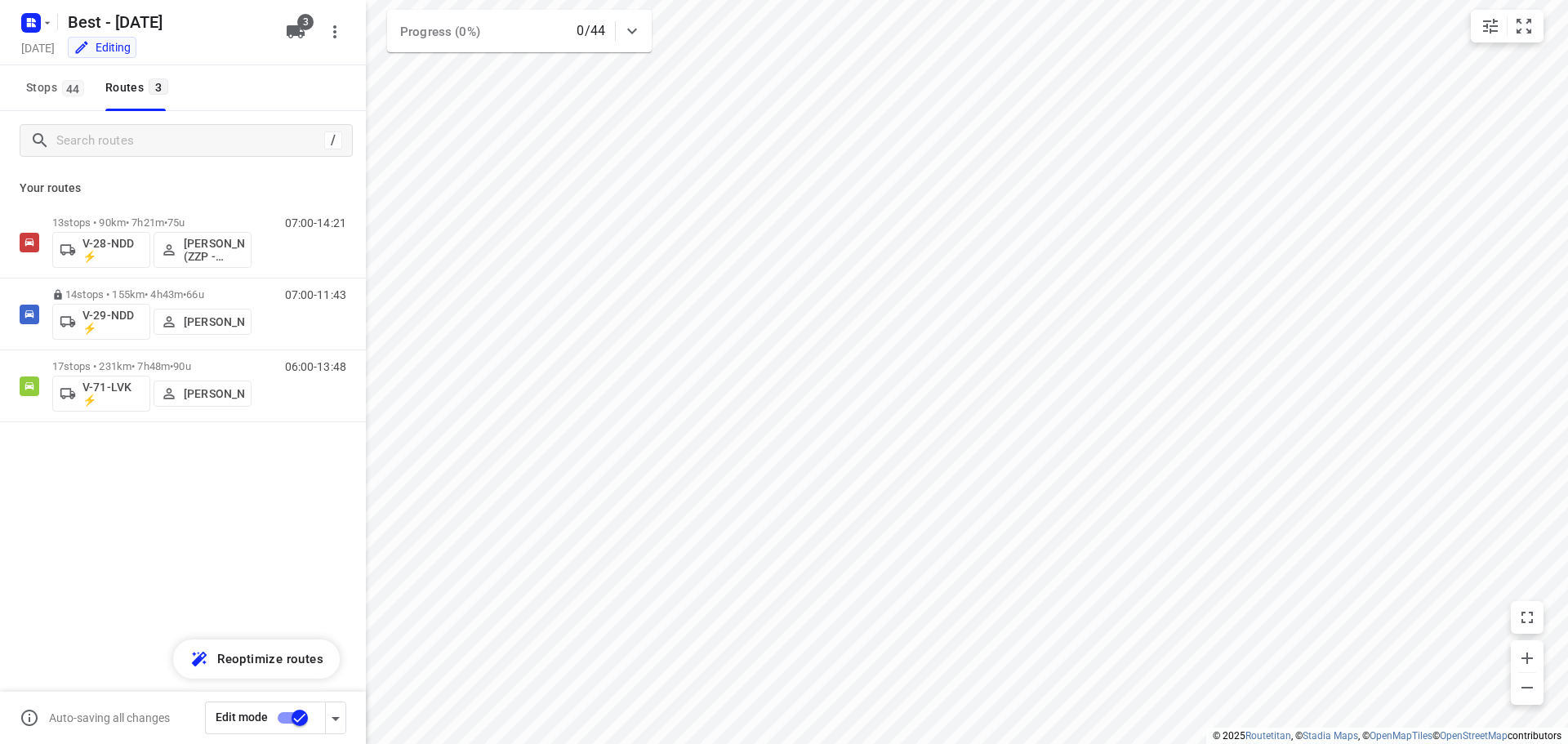
click at [287, 717] on input "checkbox" at bounding box center [300, 717] width 93 height 31
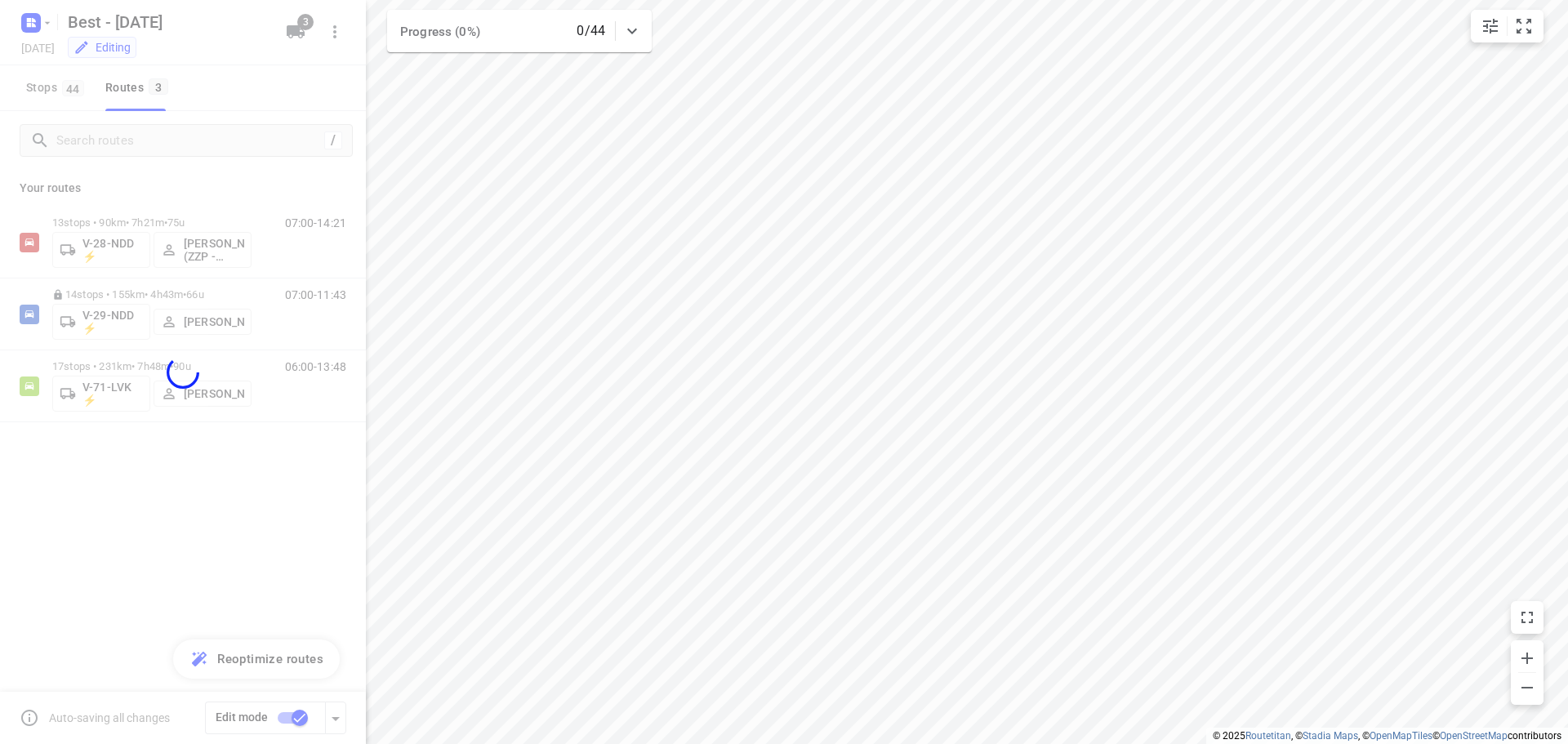
checkbox input "false"
